Goal: Find specific page/section: Find specific page/section

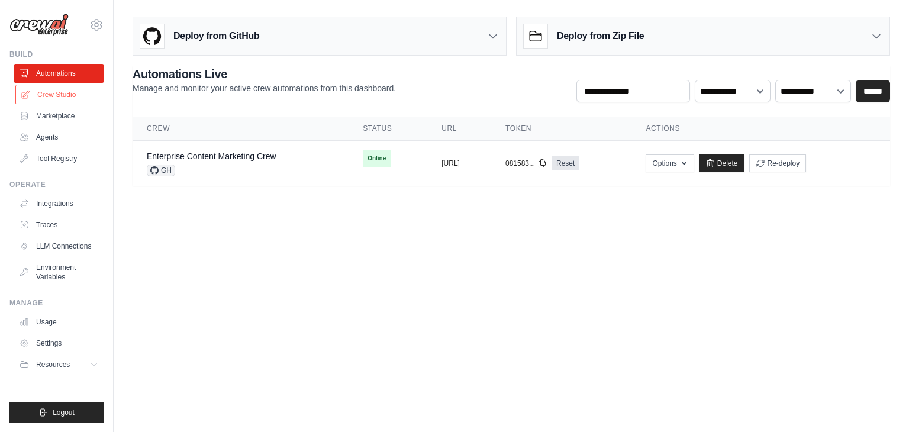
click at [46, 89] on link "Crew Studio" at bounding box center [59, 94] width 89 height 19
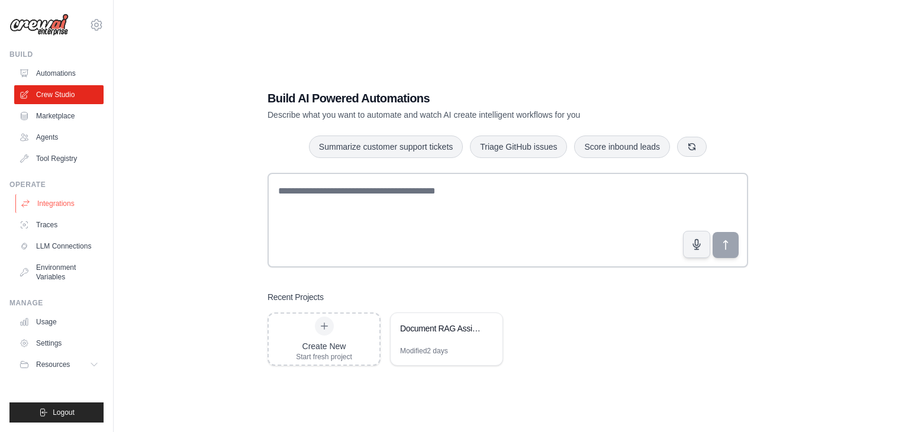
click at [56, 204] on link "Integrations" at bounding box center [59, 203] width 89 height 19
